Goal: Information Seeking & Learning: Find specific fact

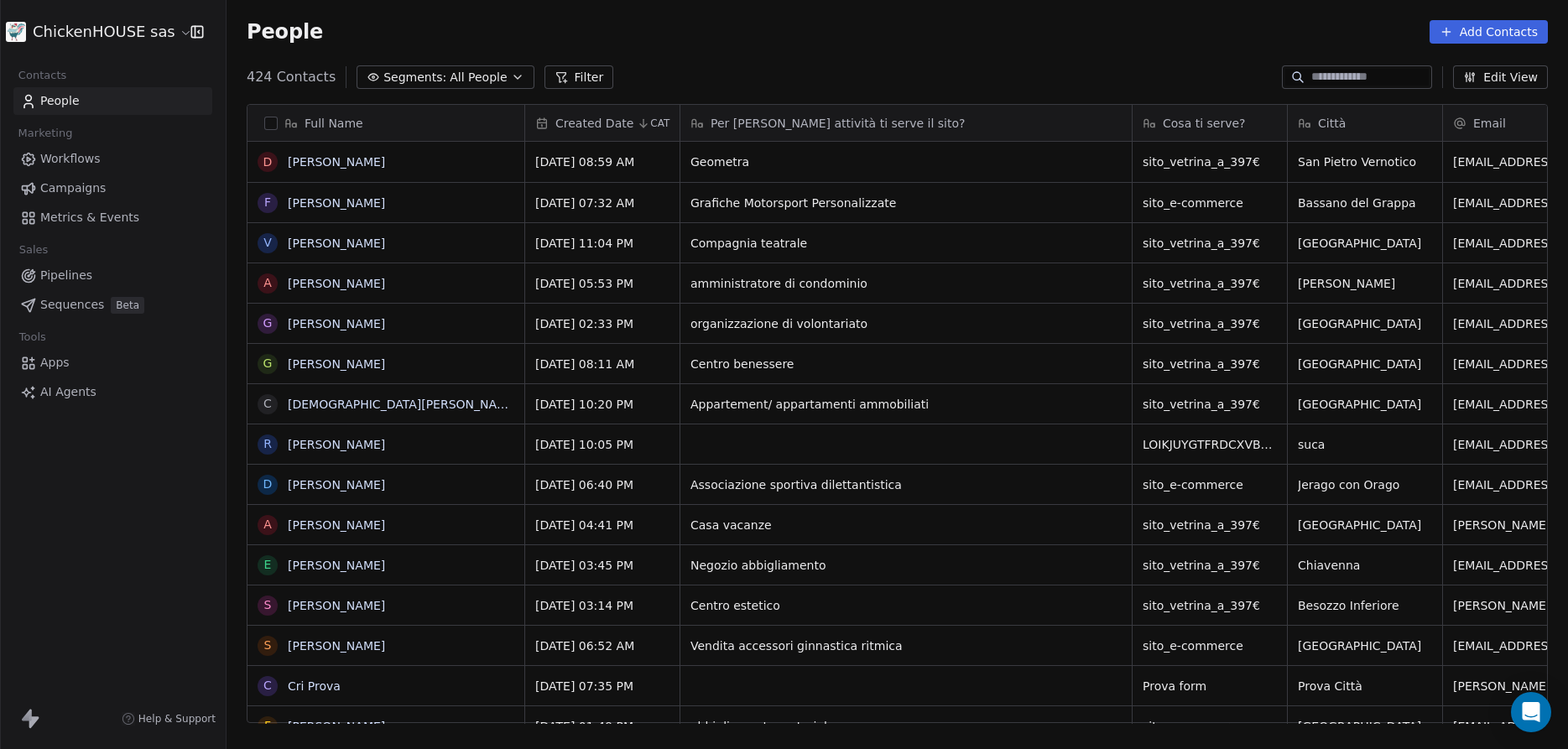
scroll to position [659, 1342]
click at [1375, 71] on input at bounding box center [1370, 77] width 118 height 17
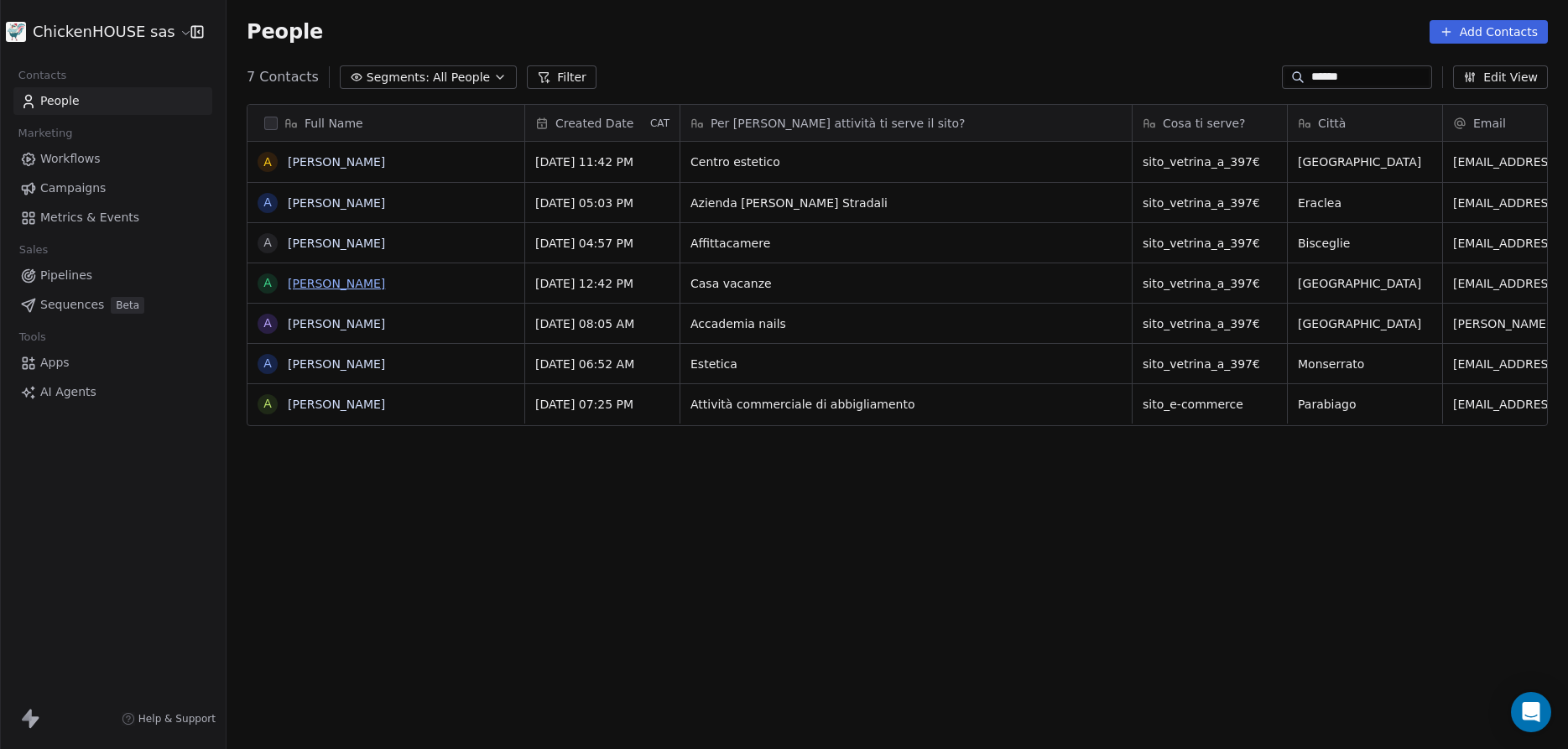
type input "******"
click at [324, 288] on link "[PERSON_NAME]" at bounding box center [337, 283] width 98 height 13
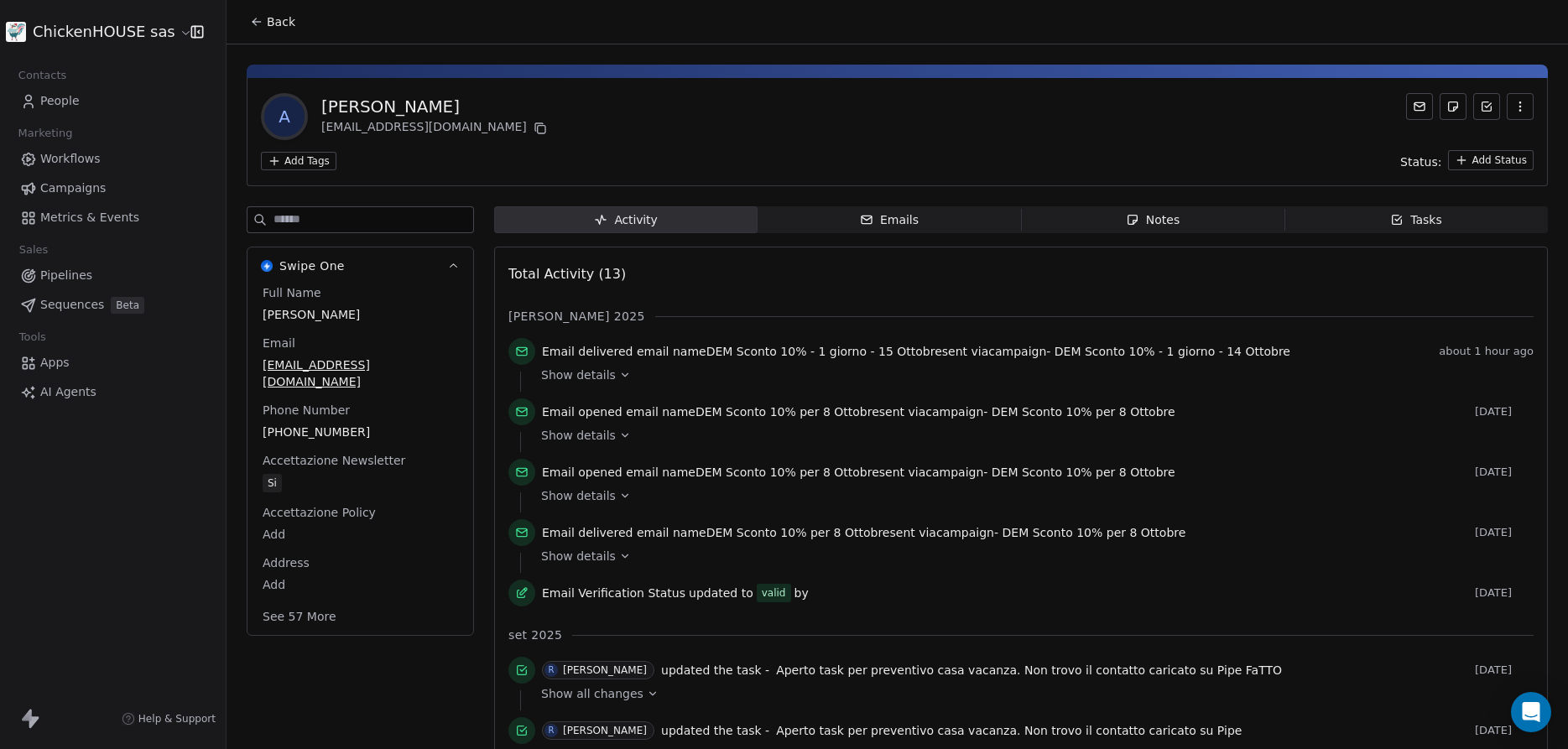
click at [1116, 223] on span "Notes Notes" at bounding box center [1153, 220] width 263 height 27
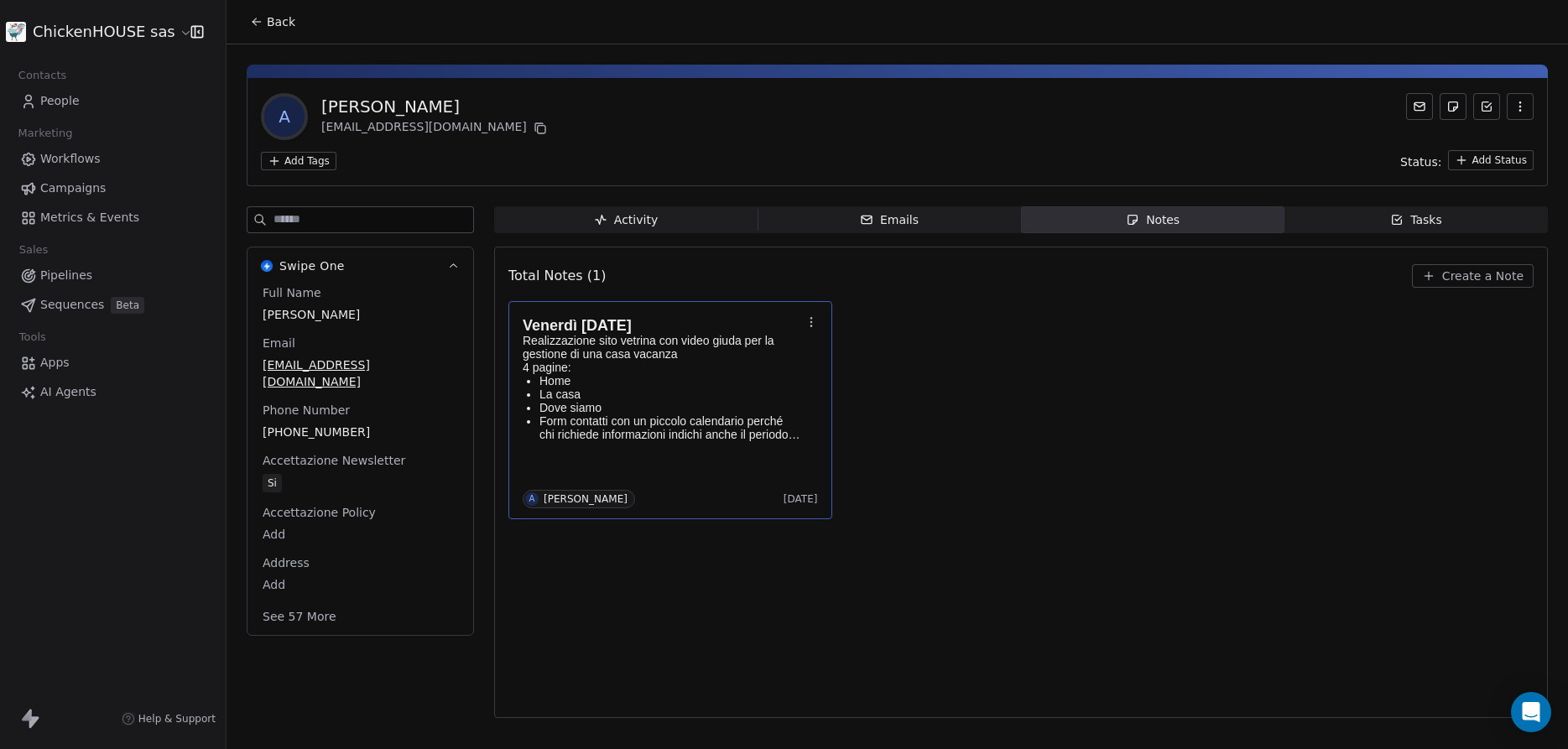
click at [785, 448] on div "Venerdì [DATE] Realizzazione sito vetrina con video giuda per la gestione di un…" at bounding box center [670, 410] width 296 height 196
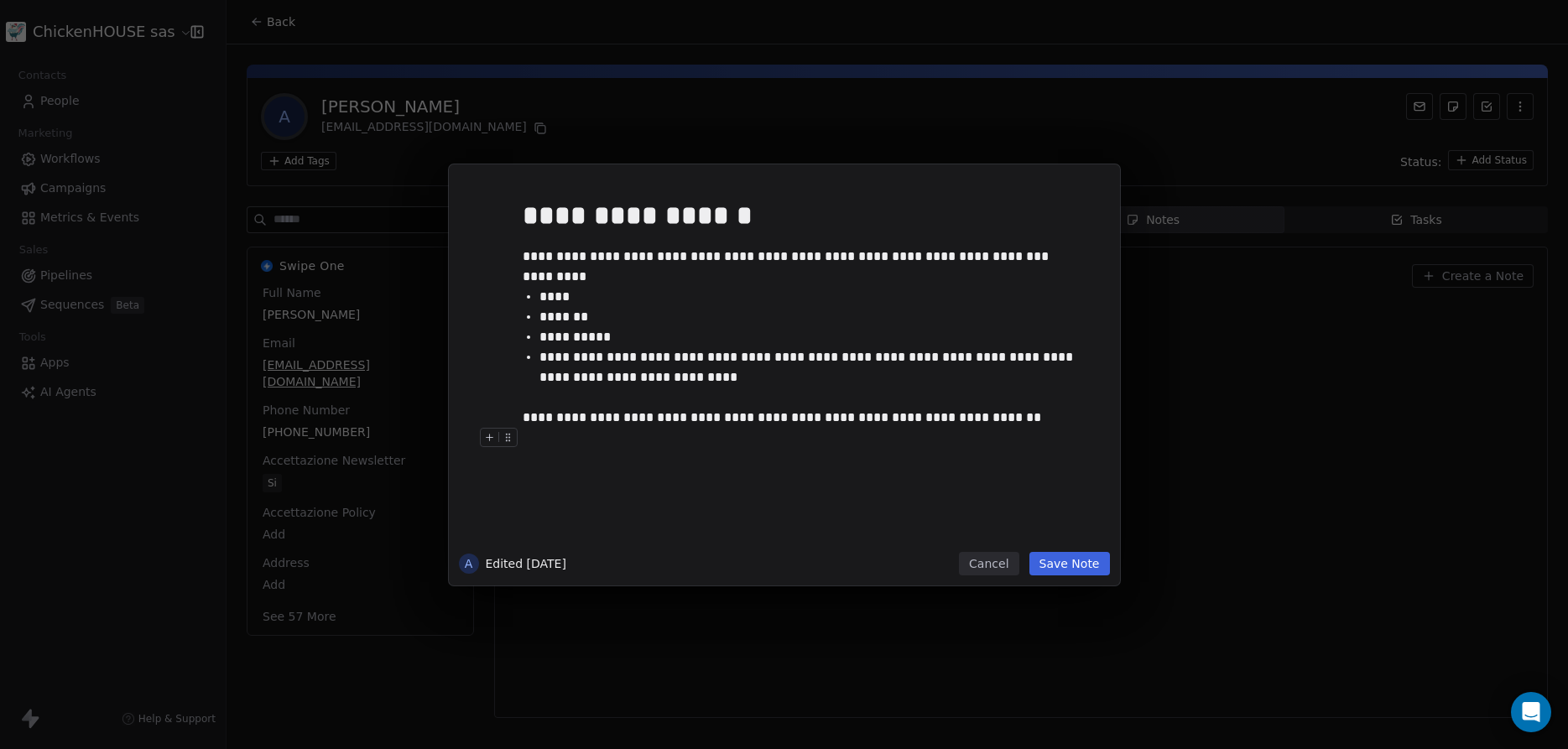
click at [998, 562] on button "Cancel" at bounding box center [989, 563] width 59 height 24
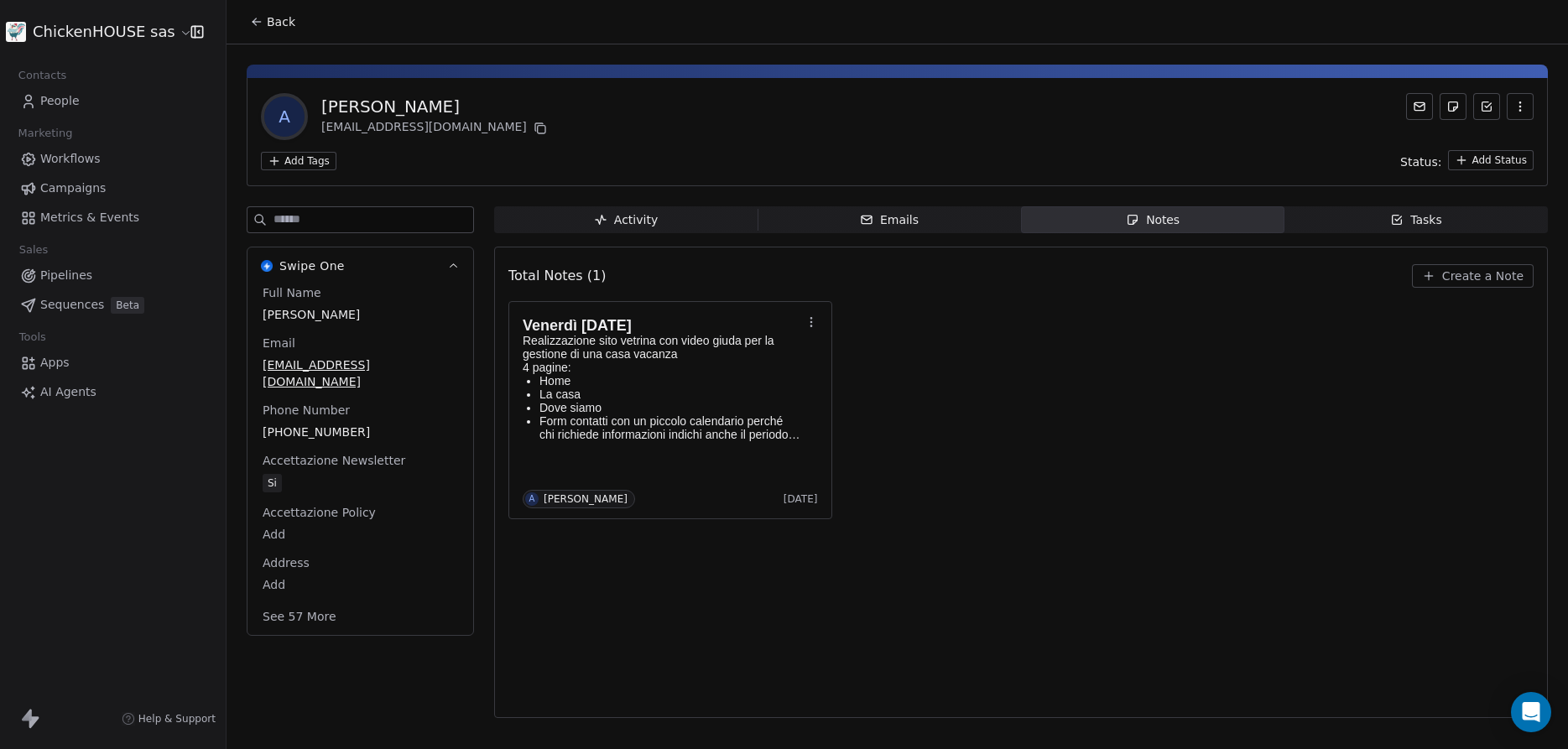
click at [56, 106] on span "People" at bounding box center [59, 101] width 39 height 17
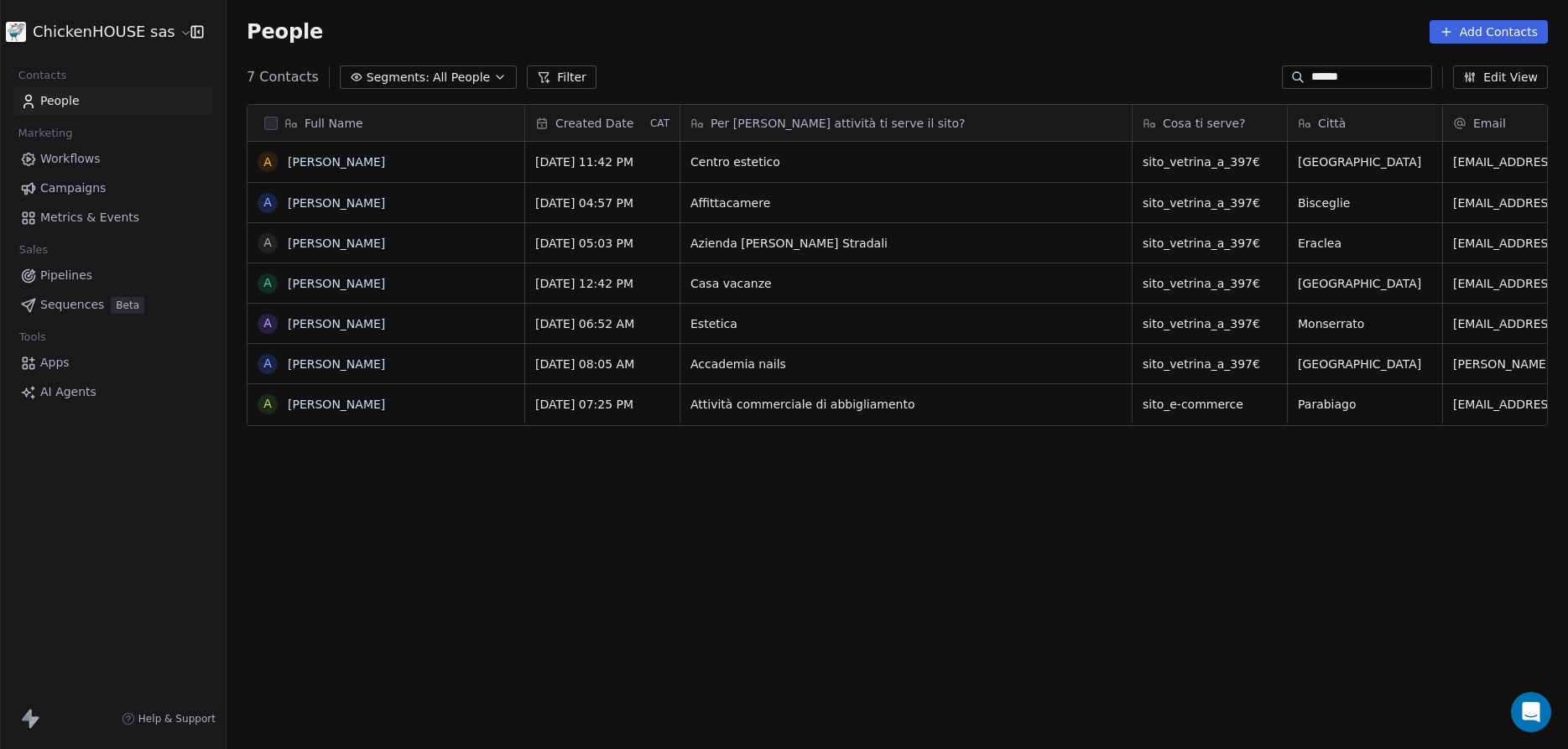
scroll to position [659, 1342]
